Goal: Navigation & Orientation: Find specific page/section

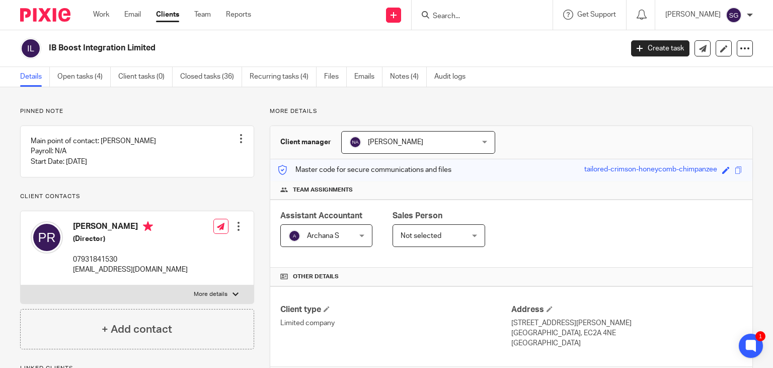
click at [442, 19] on input "Search" at bounding box center [477, 16] width 91 height 9
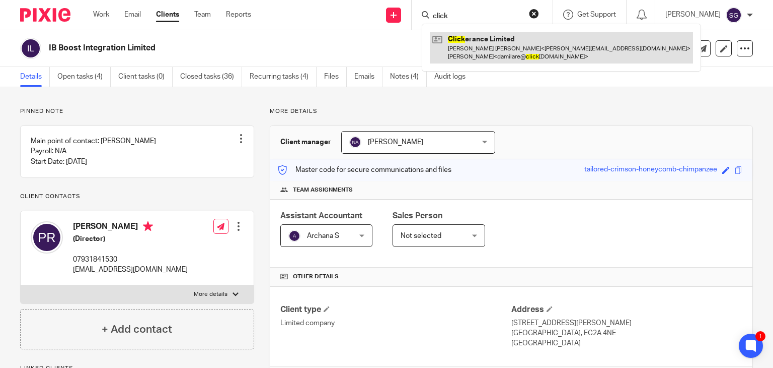
type input "click"
click at [486, 38] on link at bounding box center [561, 47] width 263 height 31
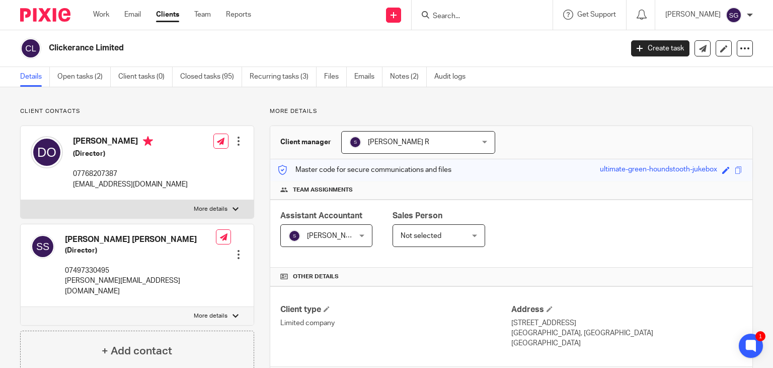
click at [441, 17] on input "Search" at bounding box center [477, 16] width 91 height 9
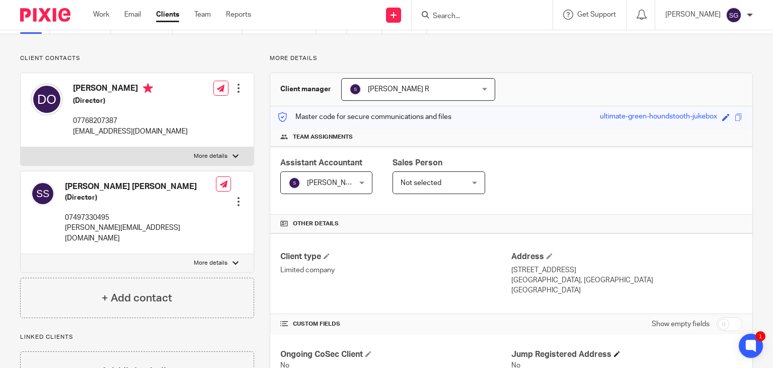
scroll to position [101, 0]
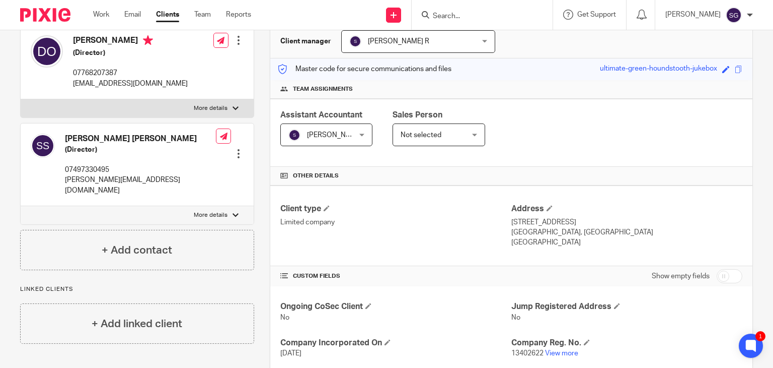
click at [552, 348] on p "13402622 View more" at bounding box center [627, 353] width 231 height 10
click at [553, 352] on link "View more" at bounding box center [561, 352] width 33 height 7
click at [448, 19] on input "Search" at bounding box center [477, 16] width 91 height 9
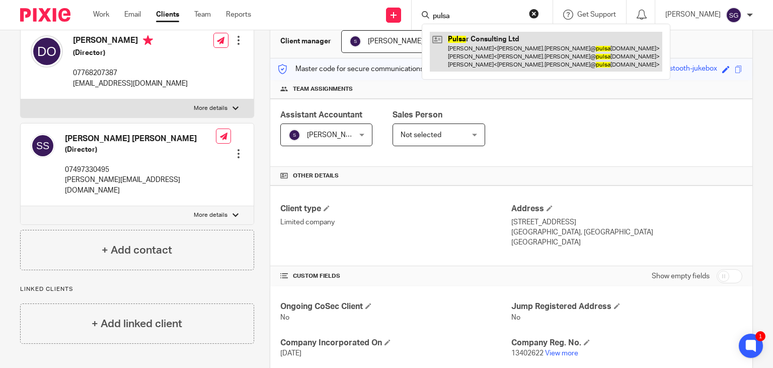
type input "pulsa"
click at [483, 52] on link at bounding box center [546, 52] width 233 height 40
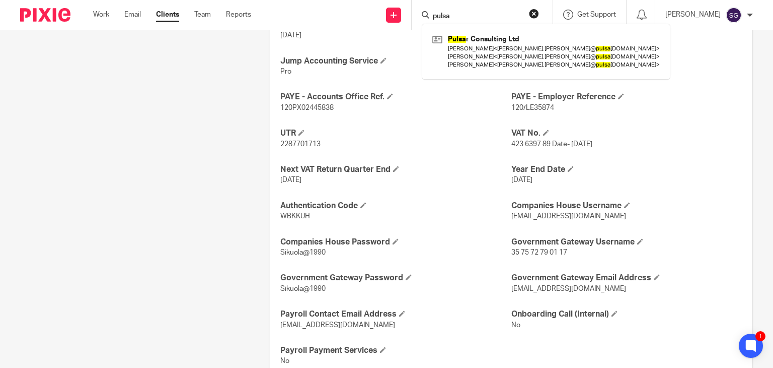
scroll to position [452, 0]
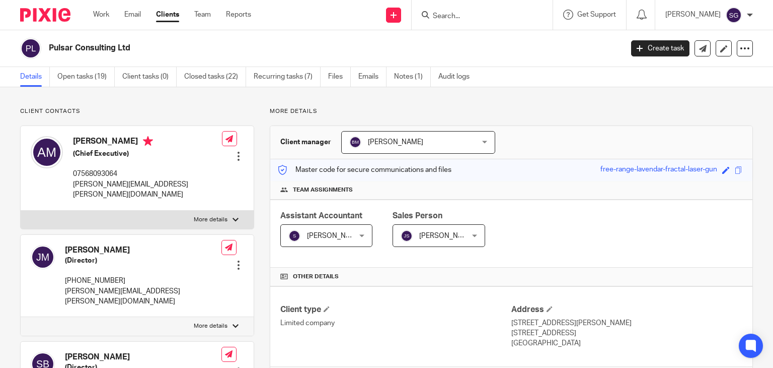
scroll to position [302, 0]
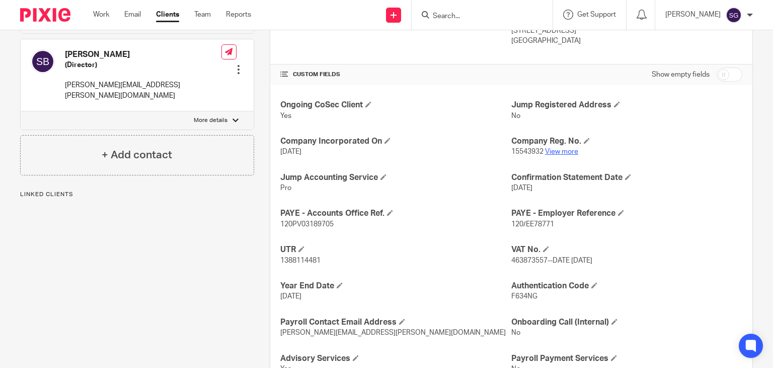
click at [556, 151] on link "View more" at bounding box center [561, 151] width 33 height 7
click at [447, 18] on input "Search" at bounding box center [477, 16] width 91 height 9
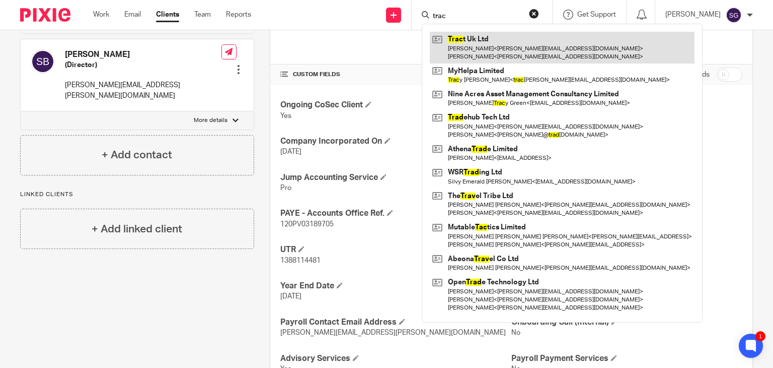
type input "trac"
click at [462, 45] on link at bounding box center [562, 47] width 265 height 31
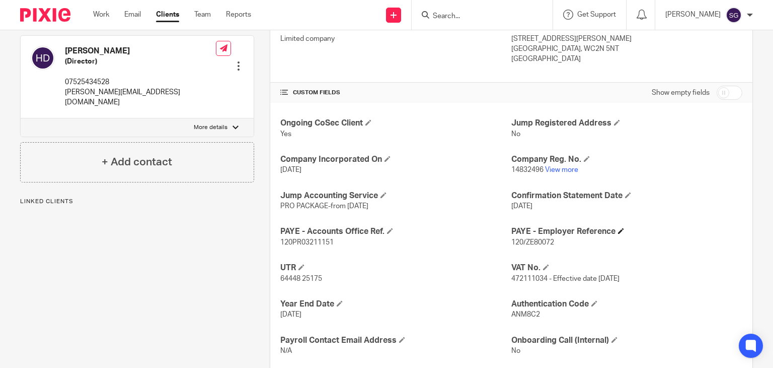
scroll to position [302, 0]
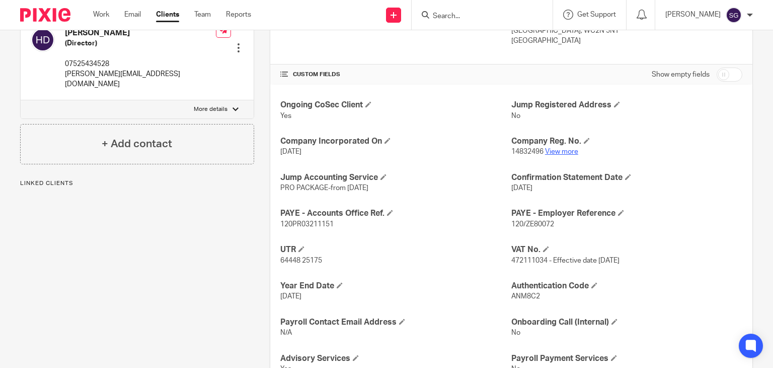
click at [550, 154] on link "View more" at bounding box center [561, 151] width 33 height 7
click at [455, 21] on form at bounding box center [485, 15] width 107 height 13
click at [450, 14] on input "Search" at bounding box center [477, 16] width 91 height 9
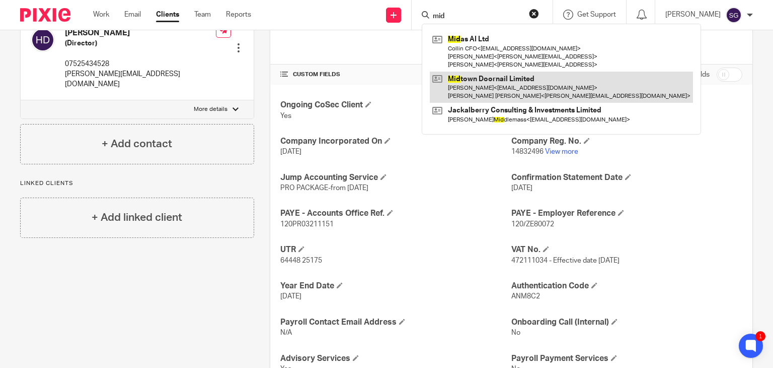
type input "mid"
click at [473, 88] on link at bounding box center [561, 86] width 263 height 31
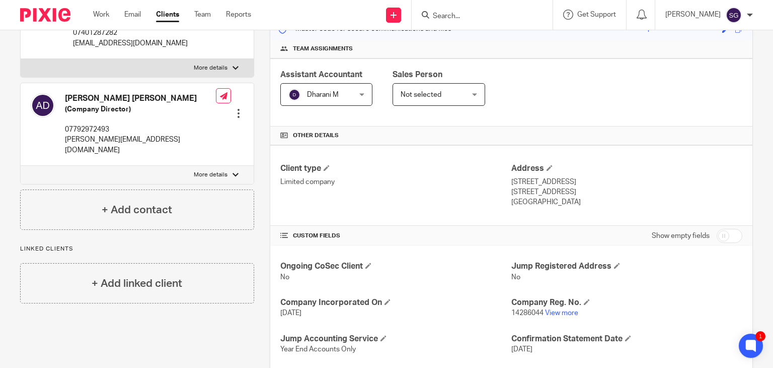
scroll to position [144, 0]
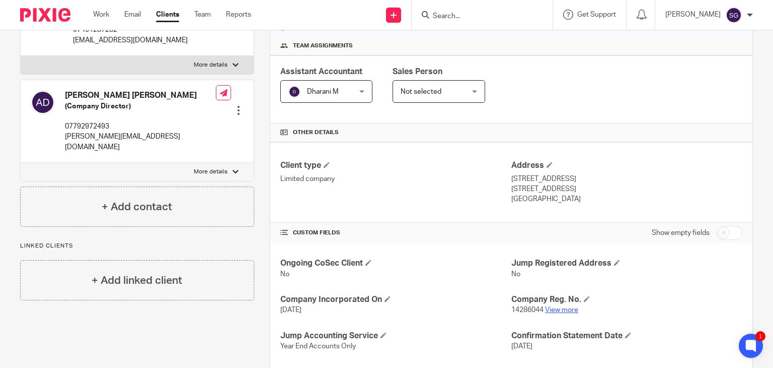
click at [554, 306] on link "View more" at bounding box center [561, 309] width 33 height 7
click at [747, 351] on icon at bounding box center [751, 345] width 17 height 17
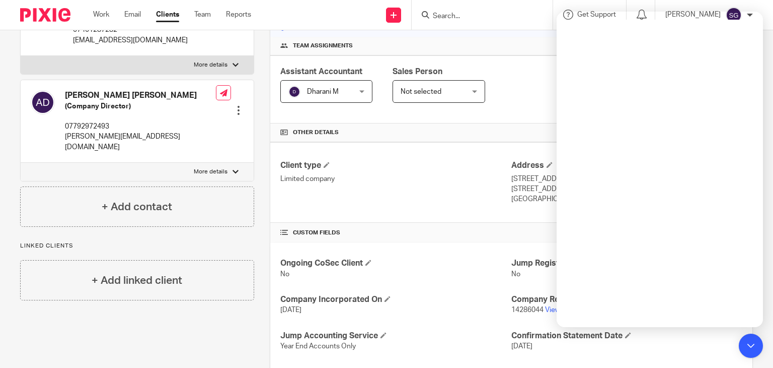
click at [452, 17] on input "Search" at bounding box center [477, 16] width 91 height 9
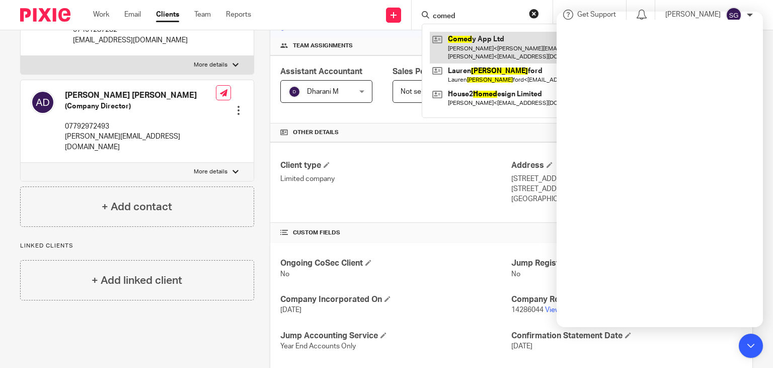
type input "comed"
click at [479, 49] on link at bounding box center [538, 47] width 216 height 31
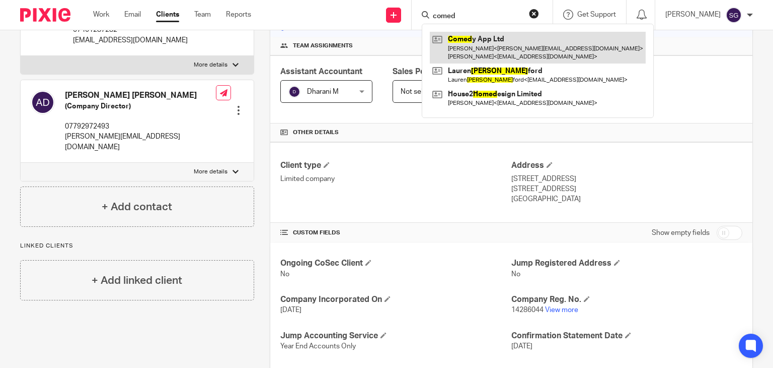
click at [522, 51] on link at bounding box center [538, 47] width 216 height 31
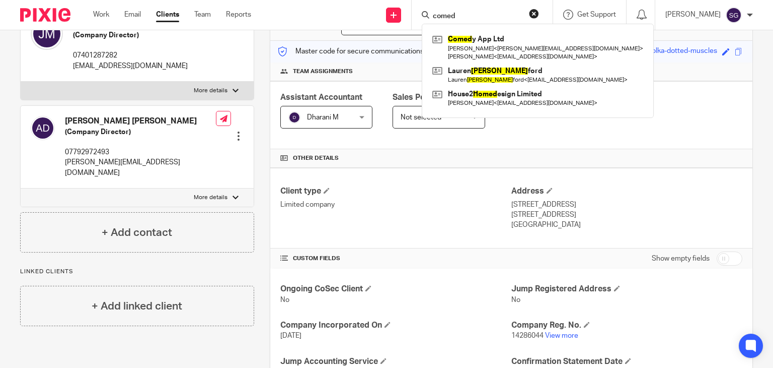
scroll to position [110, 0]
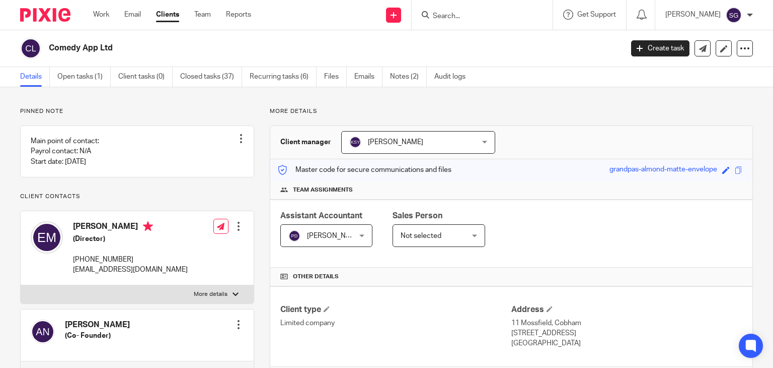
scroll to position [193, 0]
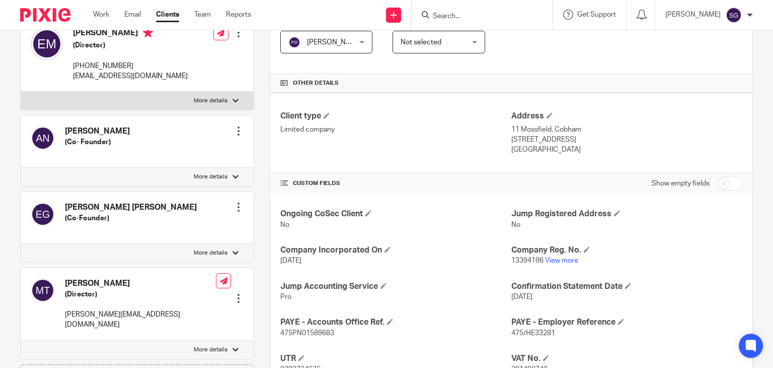
click at [558, 255] on p "13394196 View more" at bounding box center [627, 260] width 231 height 10
click at [559, 258] on link "View more" at bounding box center [561, 260] width 33 height 7
click at [453, 22] on div at bounding box center [482, 15] width 141 height 30
click at [447, 13] on input "Search" at bounding box center [477, 16] width 91 height 9
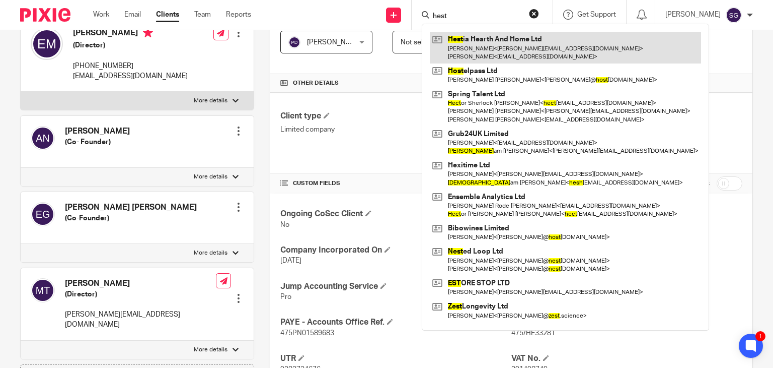
type input "hest"
click at [475, 57] on link at bounding box center [565, 47] width 271 height 31
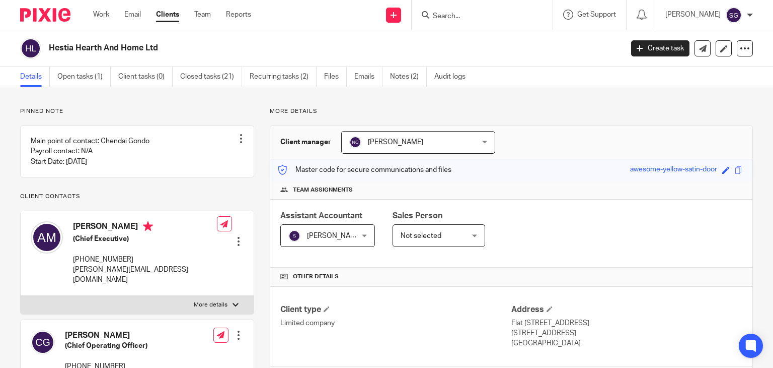
click at [109, 51] on h2 "Hestia Hearth And Home Ltd" at bounding box center [276, 48] width 454 height 11
copy main "Hestia Hearth And Home Ltd Create task Update from Companies House Export data …"
click at [446, 19] on input "Search" at bounding box center [477, 16] width 91 height 9
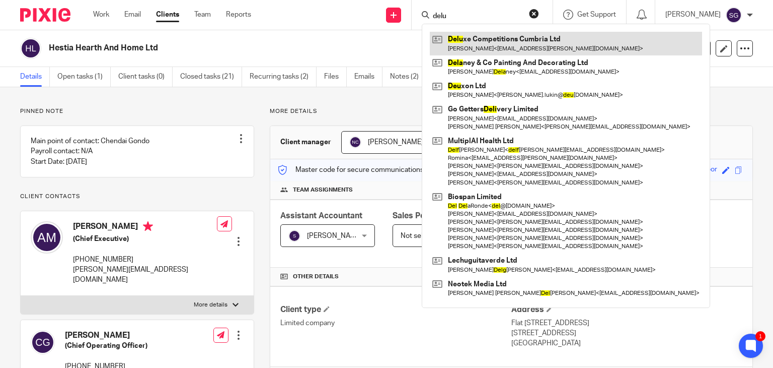
type input "delu"
click at [465, 43] on link at bounding box center [566, 43] width 272 height 23
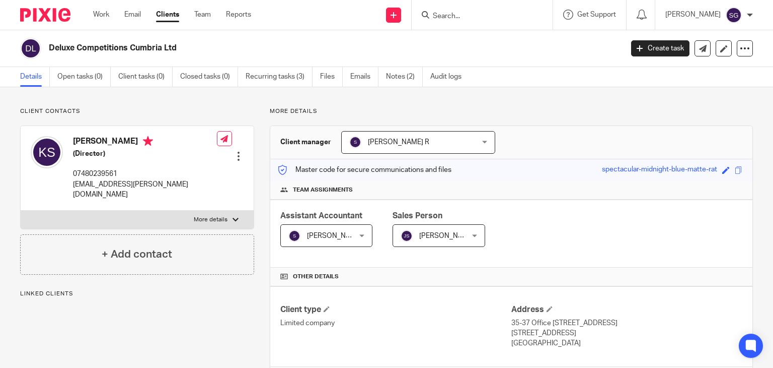
scroll to position [171, 0]
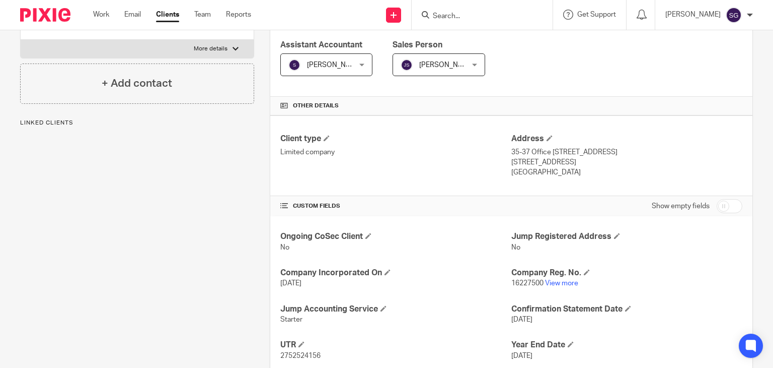
click at [546, 278] on p "16227500 View more" at bounding box center [627, 283] width 231 height 10
click at [548, 278] on p "16227500 View more" at bounding box center [627, 283] width 231 height 10
click at [548, 282] on link "View more" at bounding box center [561, 282] width 33 height 7
